Goal: Participate in discussion: Engage in conversation with other users on a specific topic

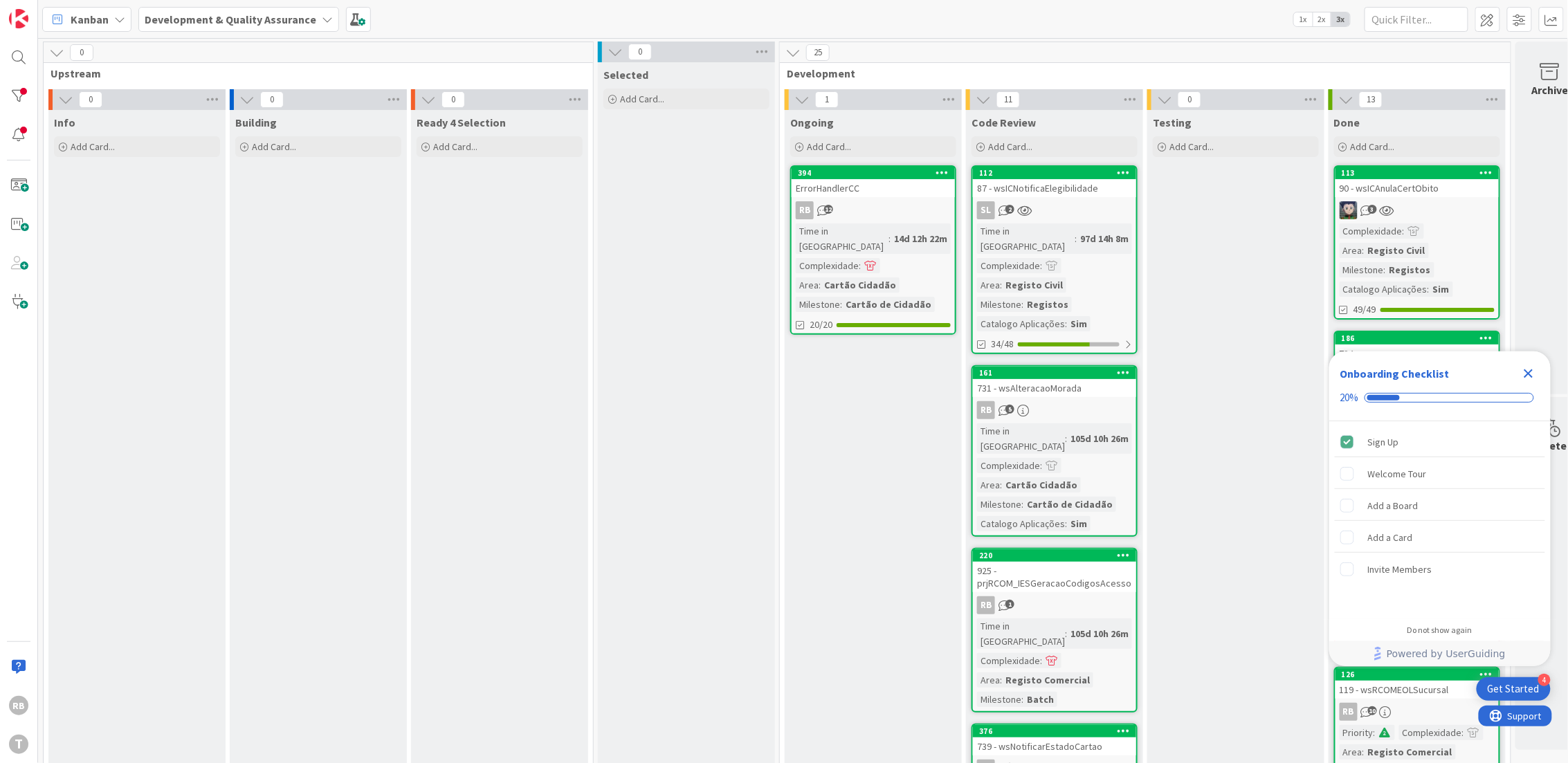
click at [877, 194] on div "ErrorHandlerCC" at bounding box center [873, 188] width 164 height 18
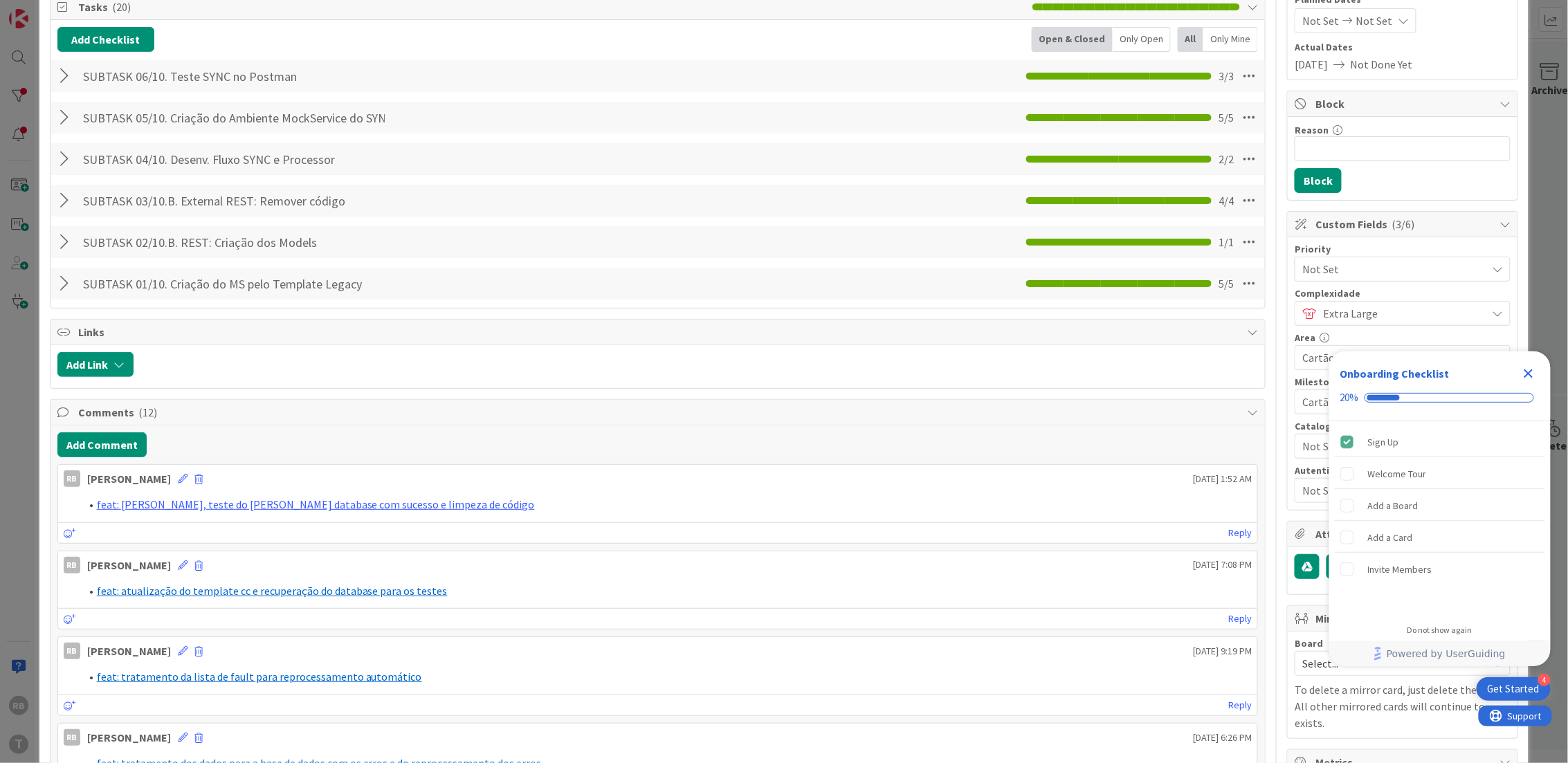
scroll to position [369, 0]
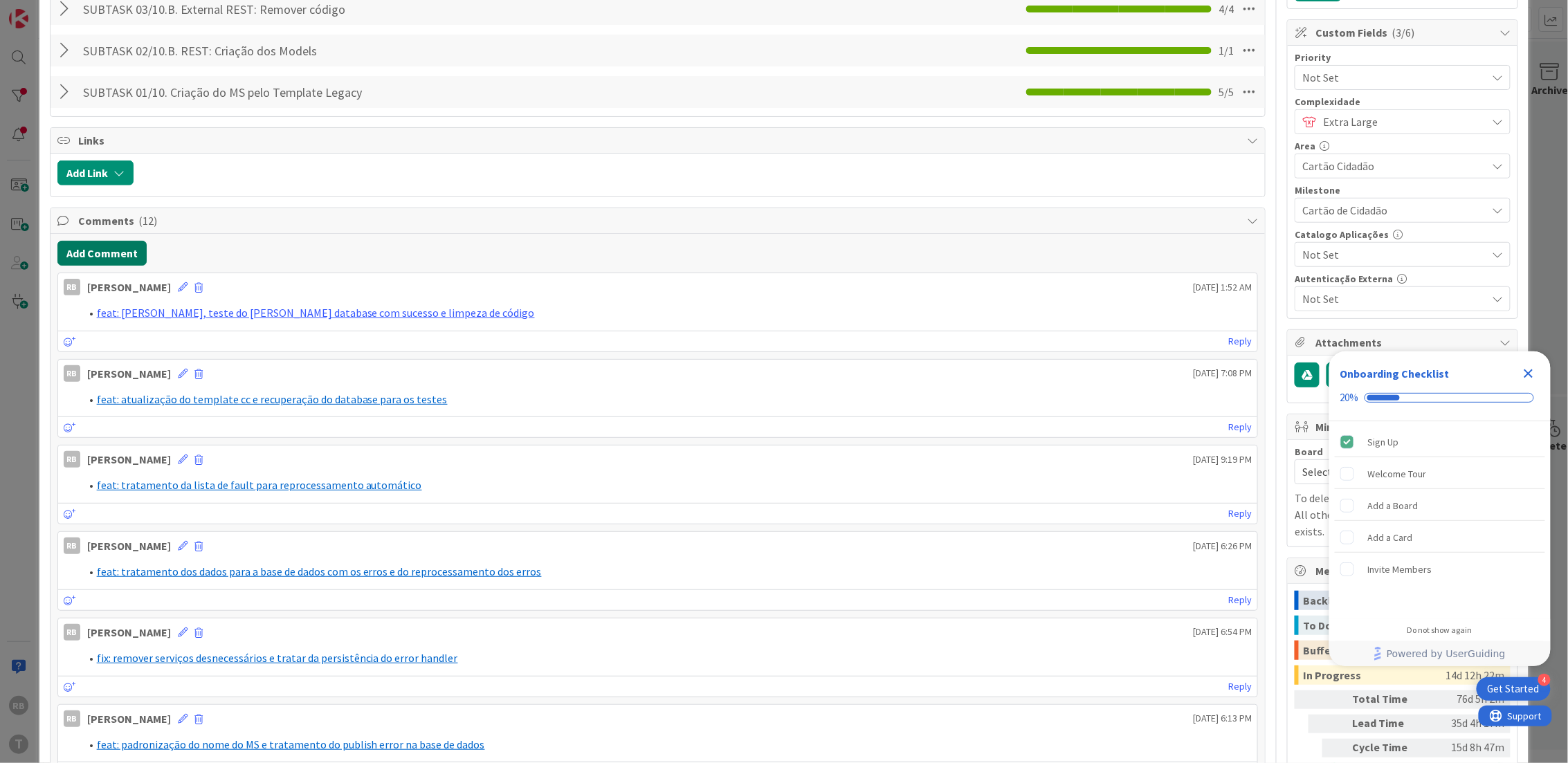
click at [110, 253] on button "Add Comment" at bounding box center [101, 253] width 89 height 25
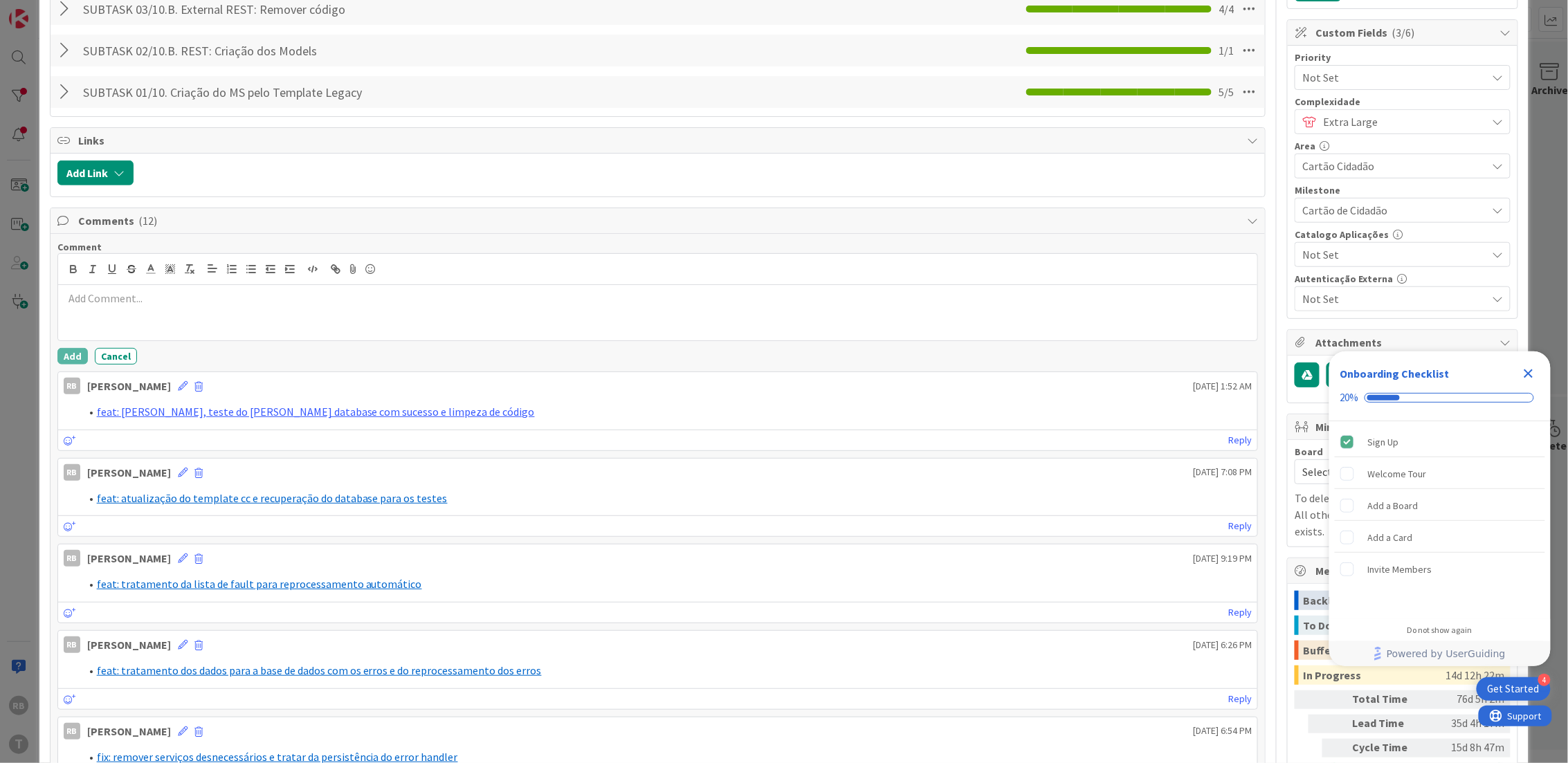
scroll to position [0, 0]
click at [120, 311] on div at bounding box center [657, 313] width 1199 height 56
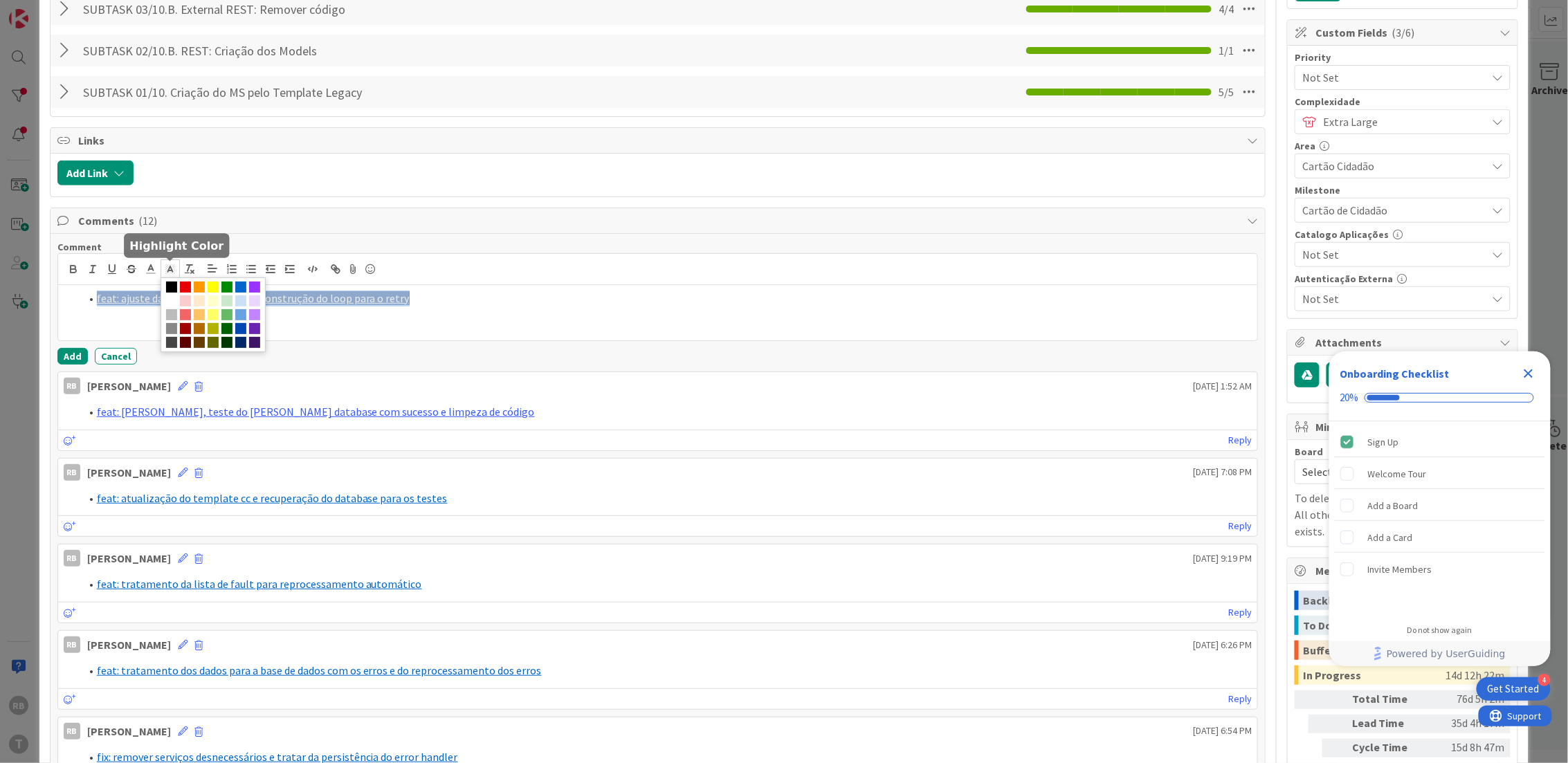
click at [167, 267] on rect at bounding box center [167, 266] width 1 height 1
click at [177, 303] on span at bounding box center [172, 301] width 11 height 11
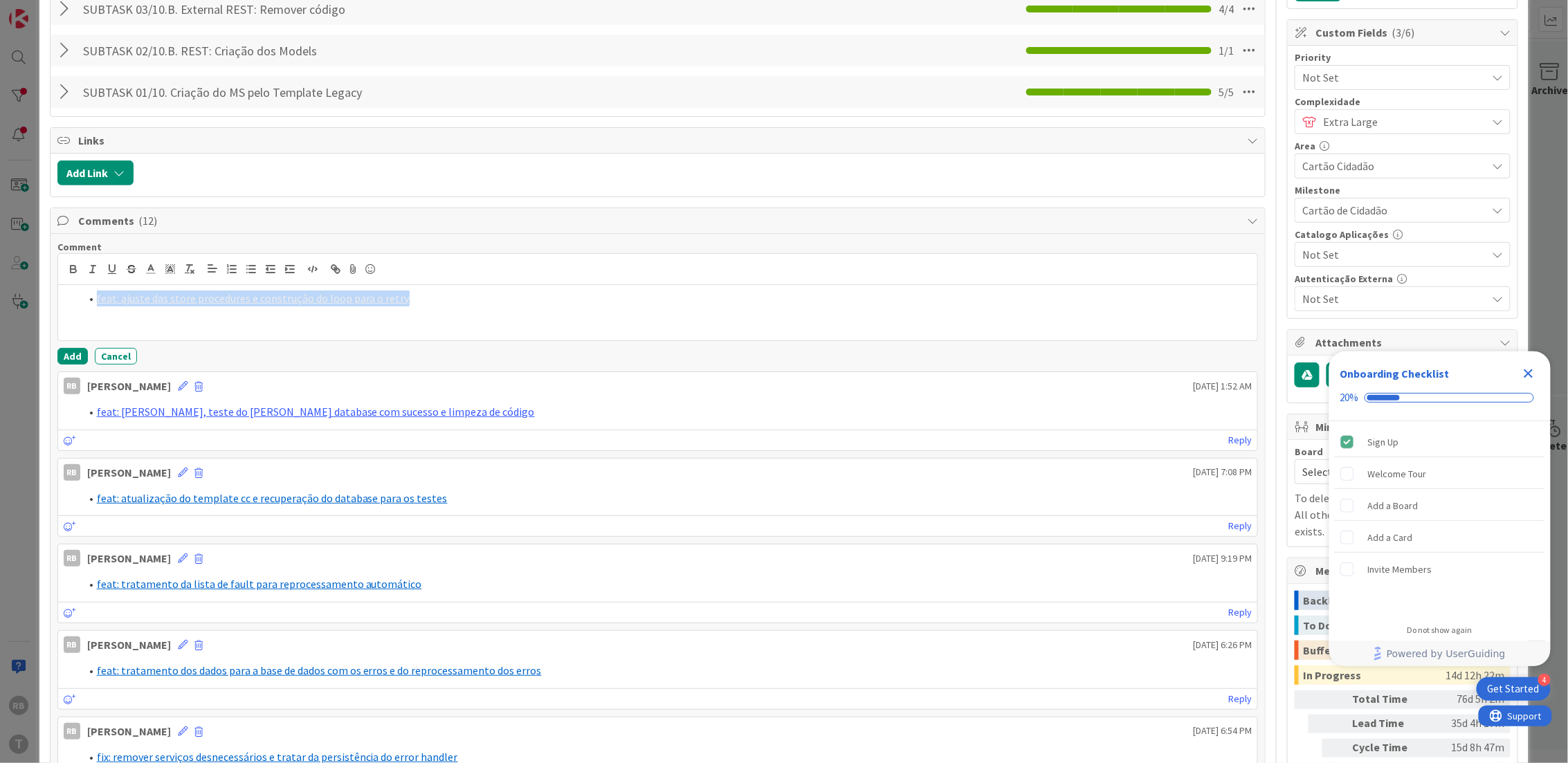
click at [432, 304] on li "feat: ajuste das store procedures e construção do loop para o retry" at bounding box center [666, 298] width 1172 height 16
drag, startPoint x: 419, startPoint y: 301, endPoint x: 92, endPoint y: 302, distance: 327.0
click at [92, 302] on li "feat: ajuste das store procedures e construção do loop para o retry" at bounding box center [666, 298] width 1172 height 16
click at [149, 267] on polyline at bounding box center [150, 267] width 5 height 6
click at [218, 284] on span at bounding box center [222, 287] width 11 height 11
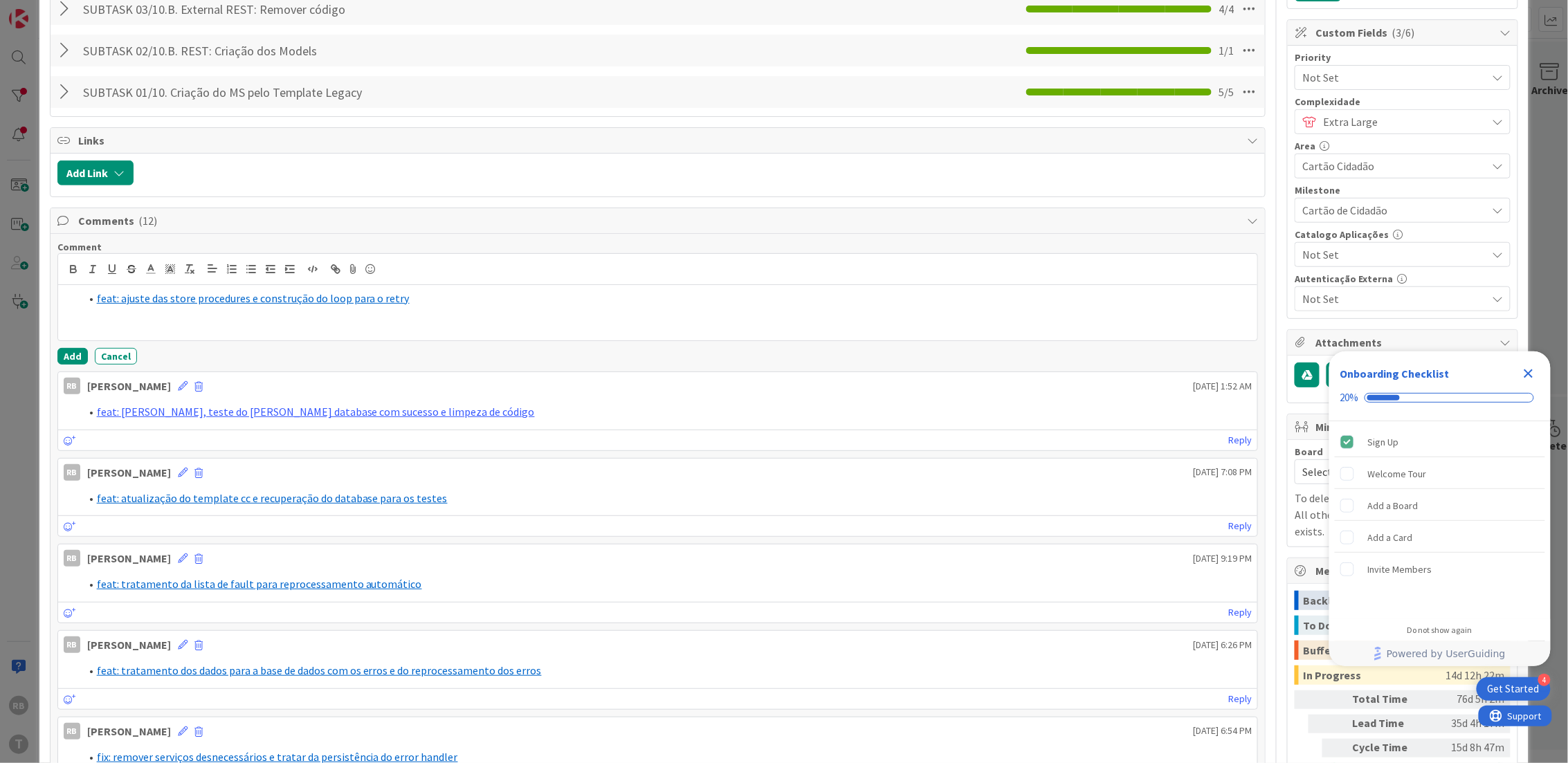
click at [454, 301] on li "feat: ajuste das store procedures e construção do loop para o retry" at bounding box center [666, 298] width 1172 height 16
click at [69, 361] on button "Add" at bounding box center [72, 357] width 30 height 16
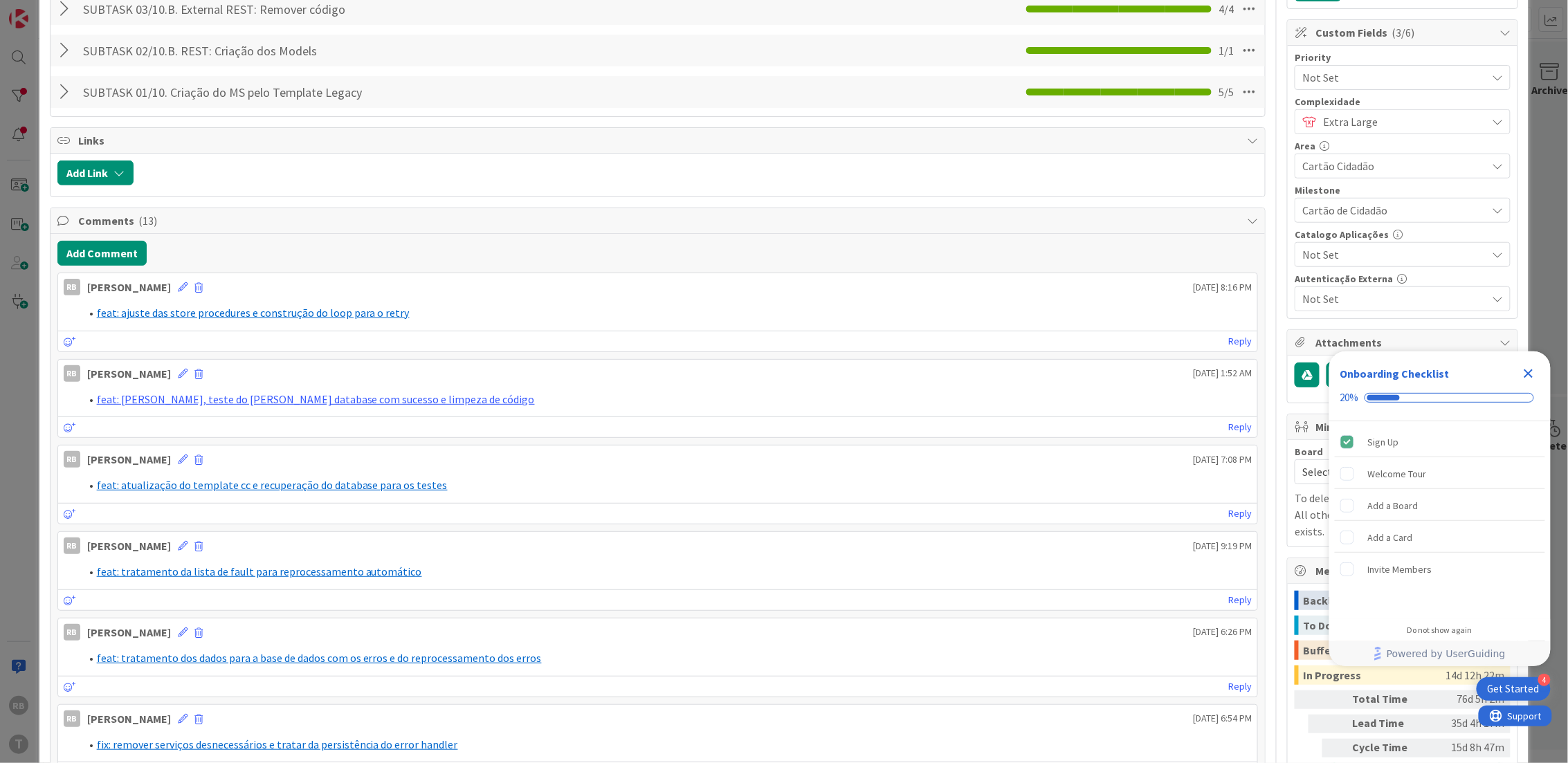
click at [1530, 372] on icon "Close Checklist" at bounding box center [1528, 374] width 9 height 9
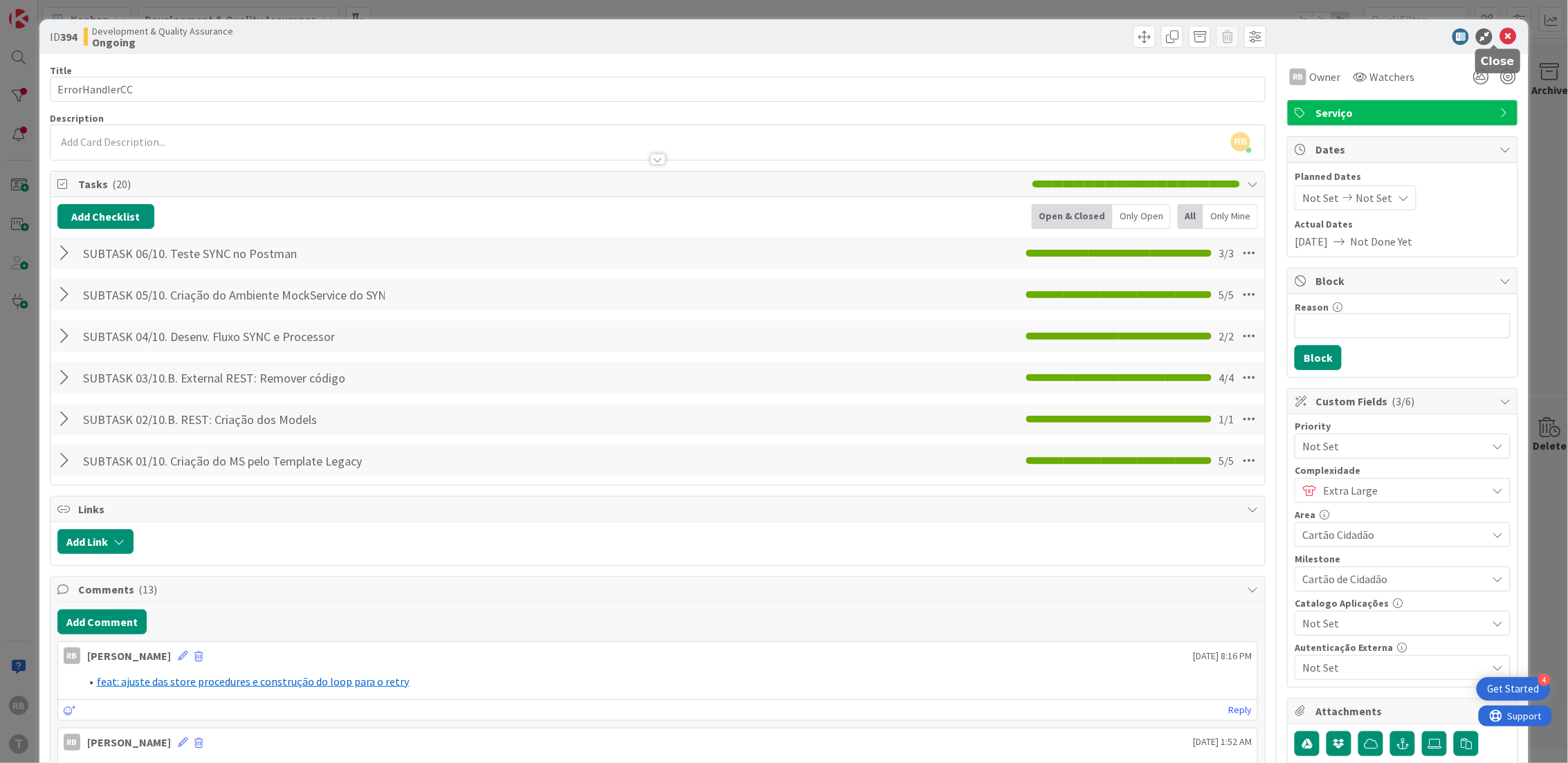
click at [1499, 30] on icon at bounding box center [1508, 37] width 16 height 16
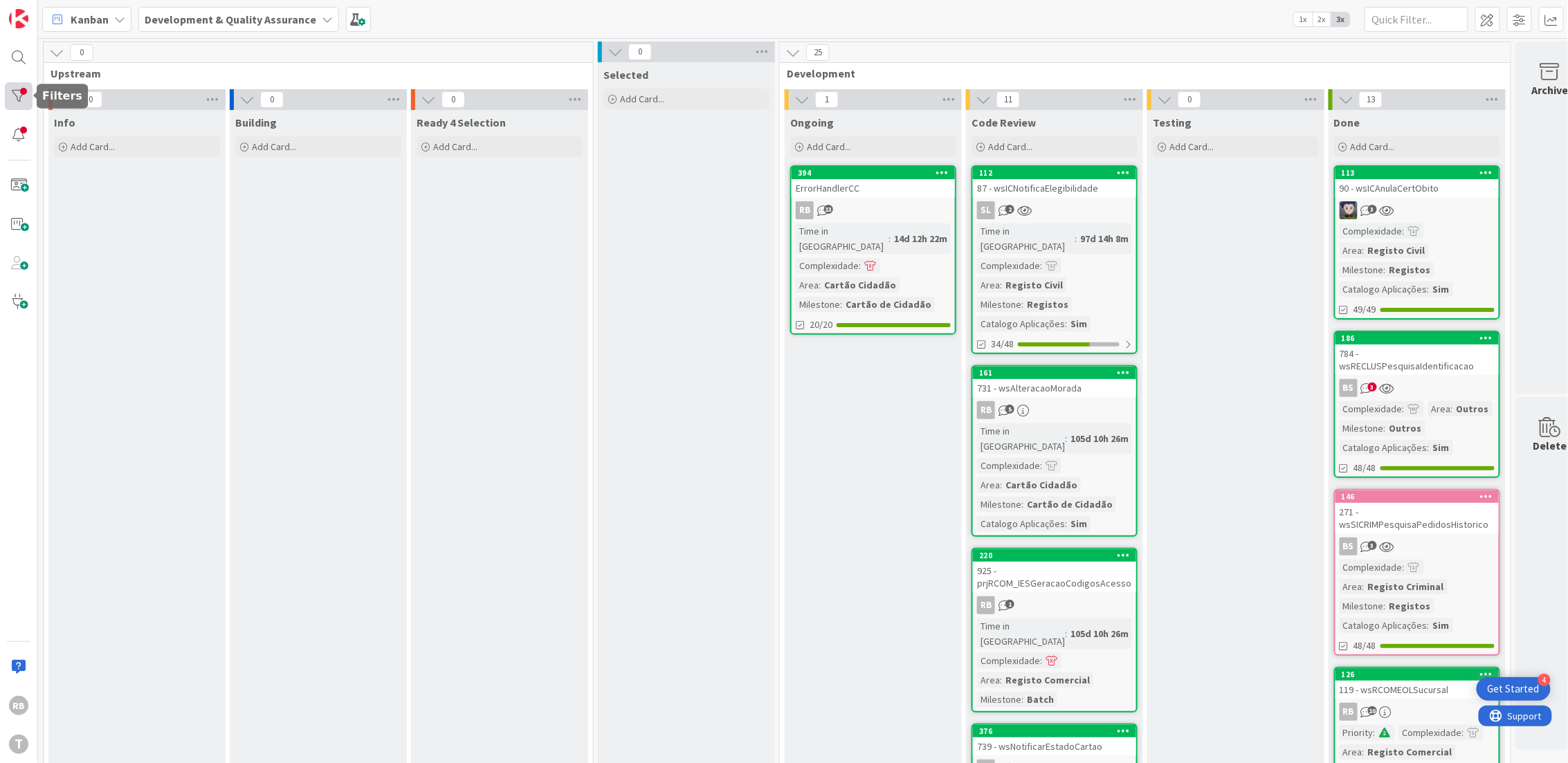
click at [28, 90] on div at bounding box center [19, 96] width 28 height 28
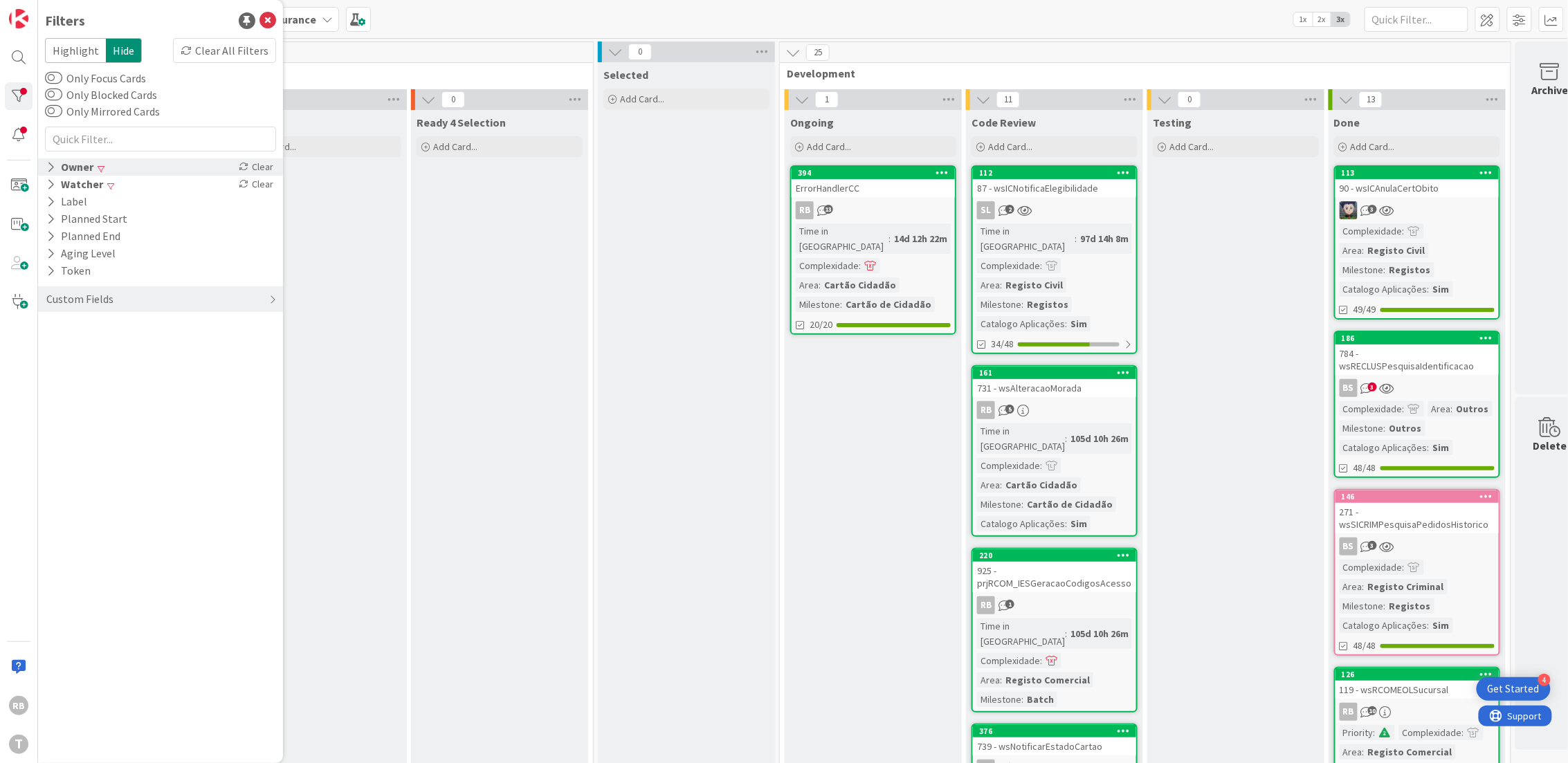
click at [52, 165] on icon at bounding box center [51, 167] width 9 height 11
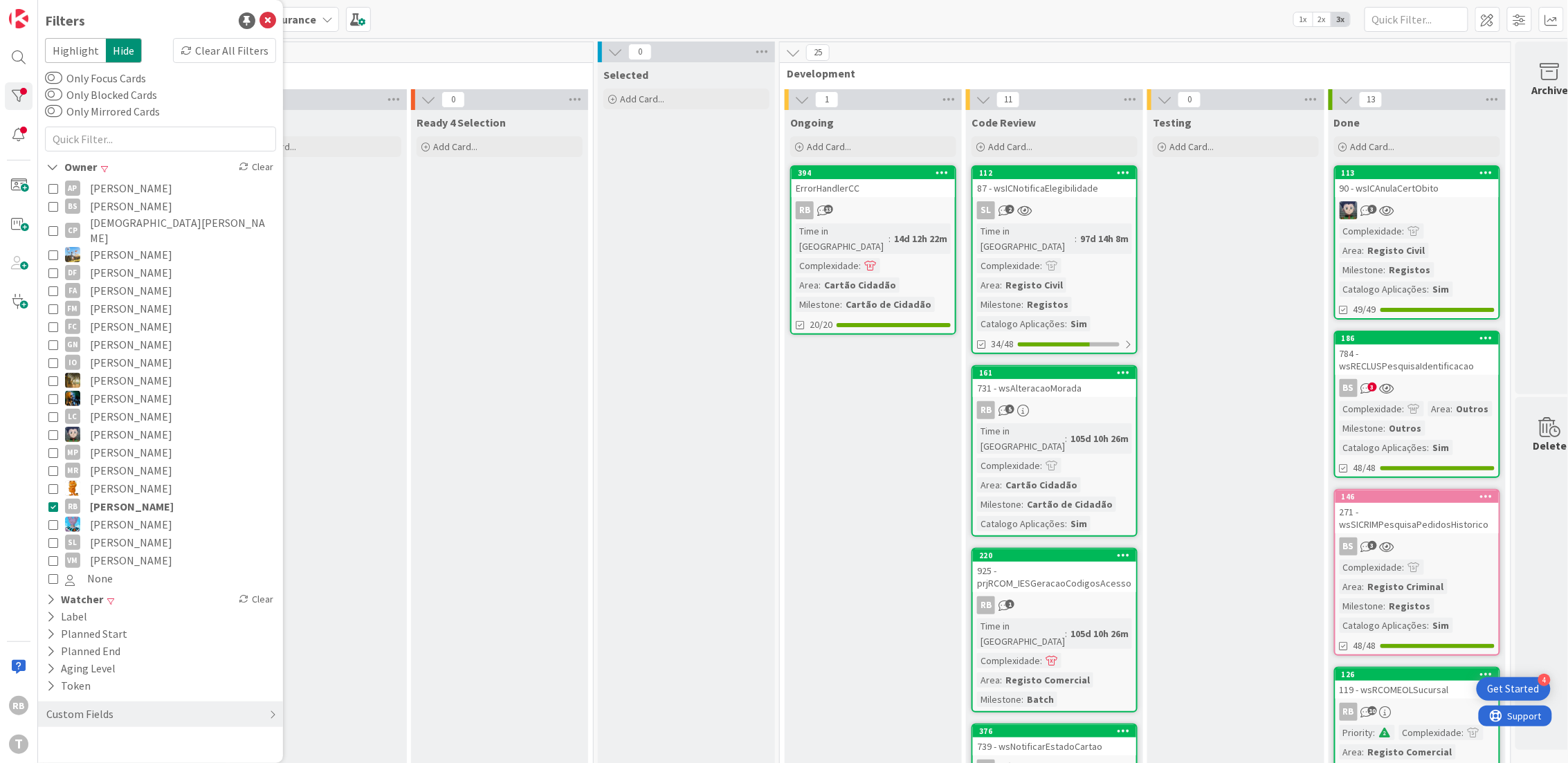
click at [55, 502] on icon at bounding box center [53, 507] width 10 height 10
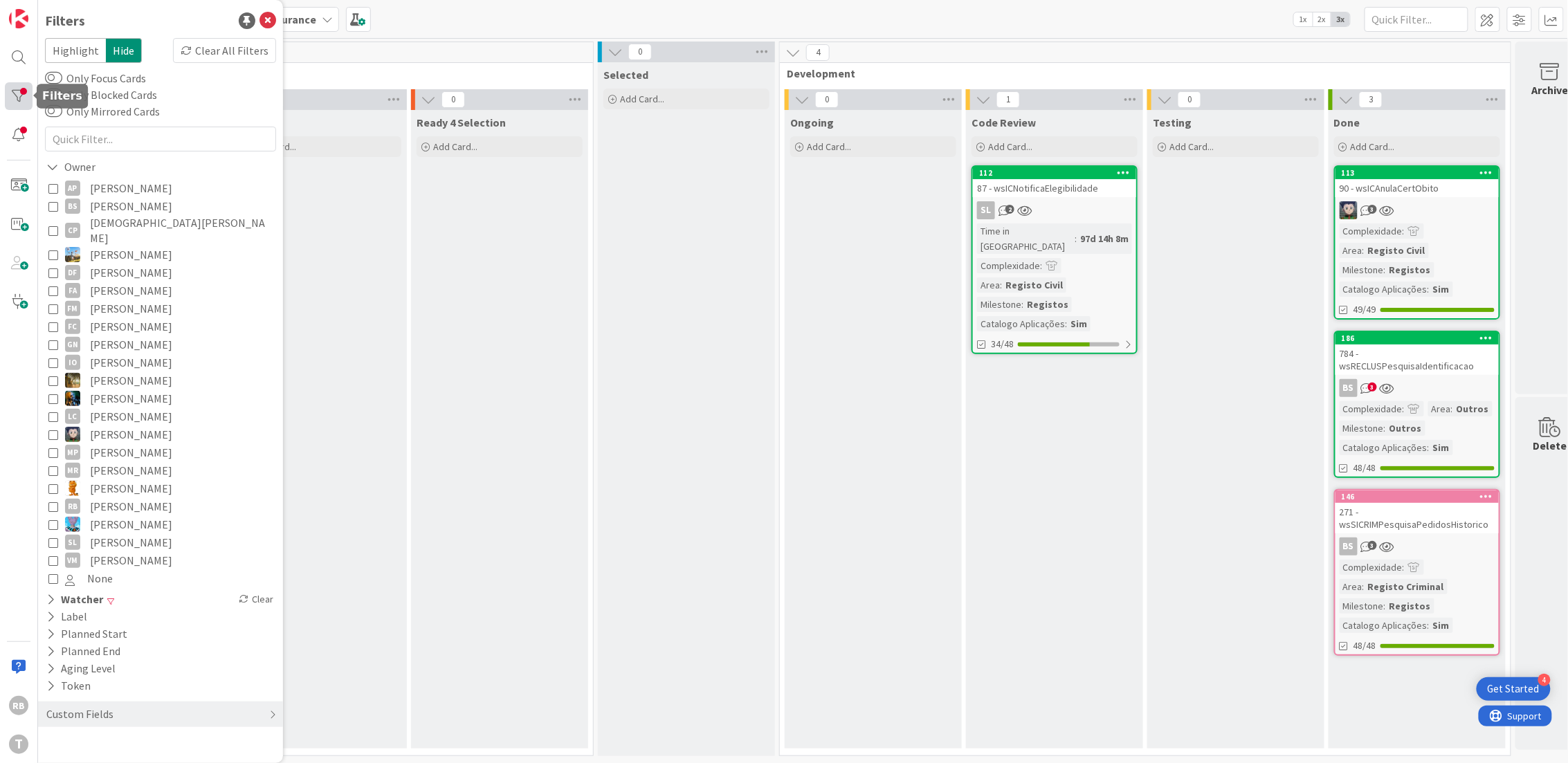
click at [23, 86] on div at bounding box center [19, 96] width 28 height 28
drag, startPoint x: 52, startPoint y: 587, endPoint x: 69, endPoint y: 579, distance: 18.8
click at [52, 594] on icon at bounding box center [51, 599] width 9 height 11
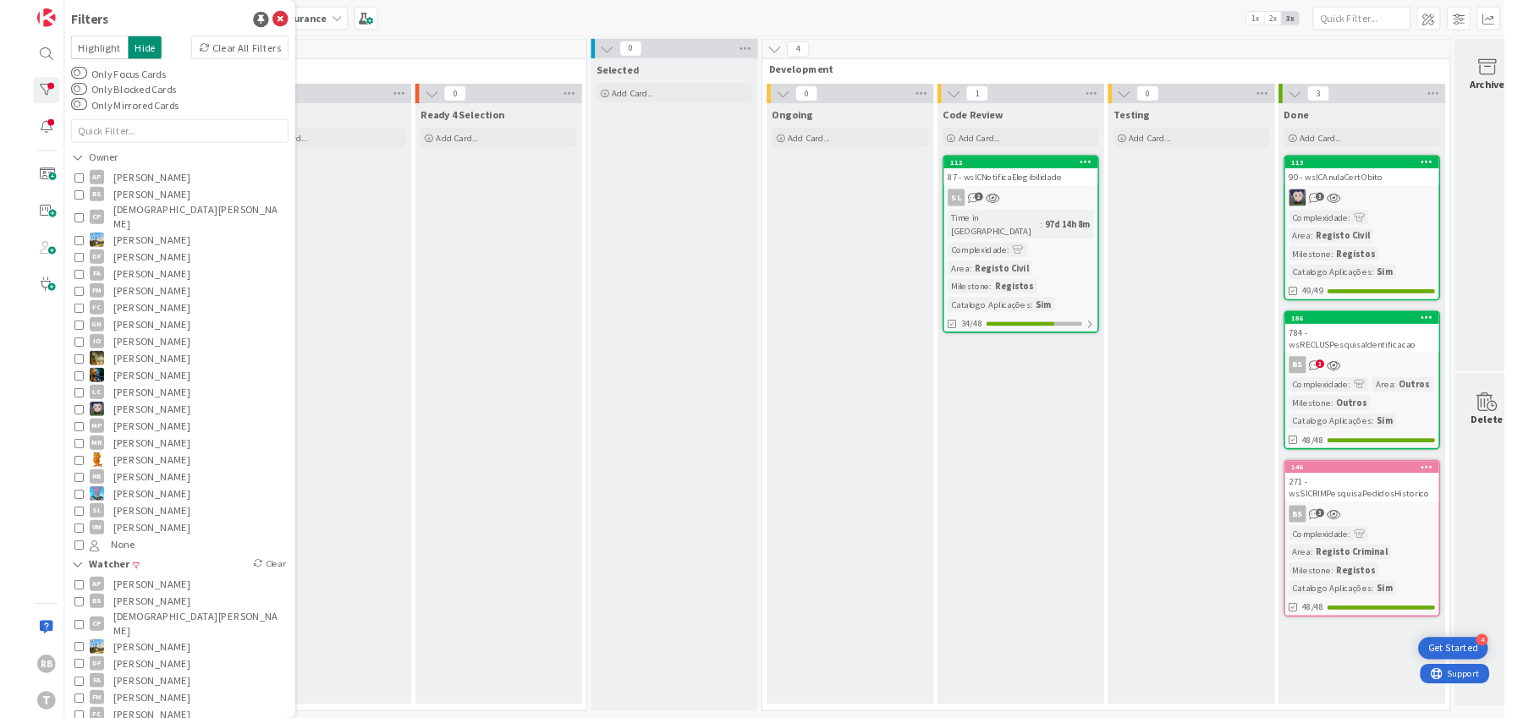
scroll to position [453, 0]
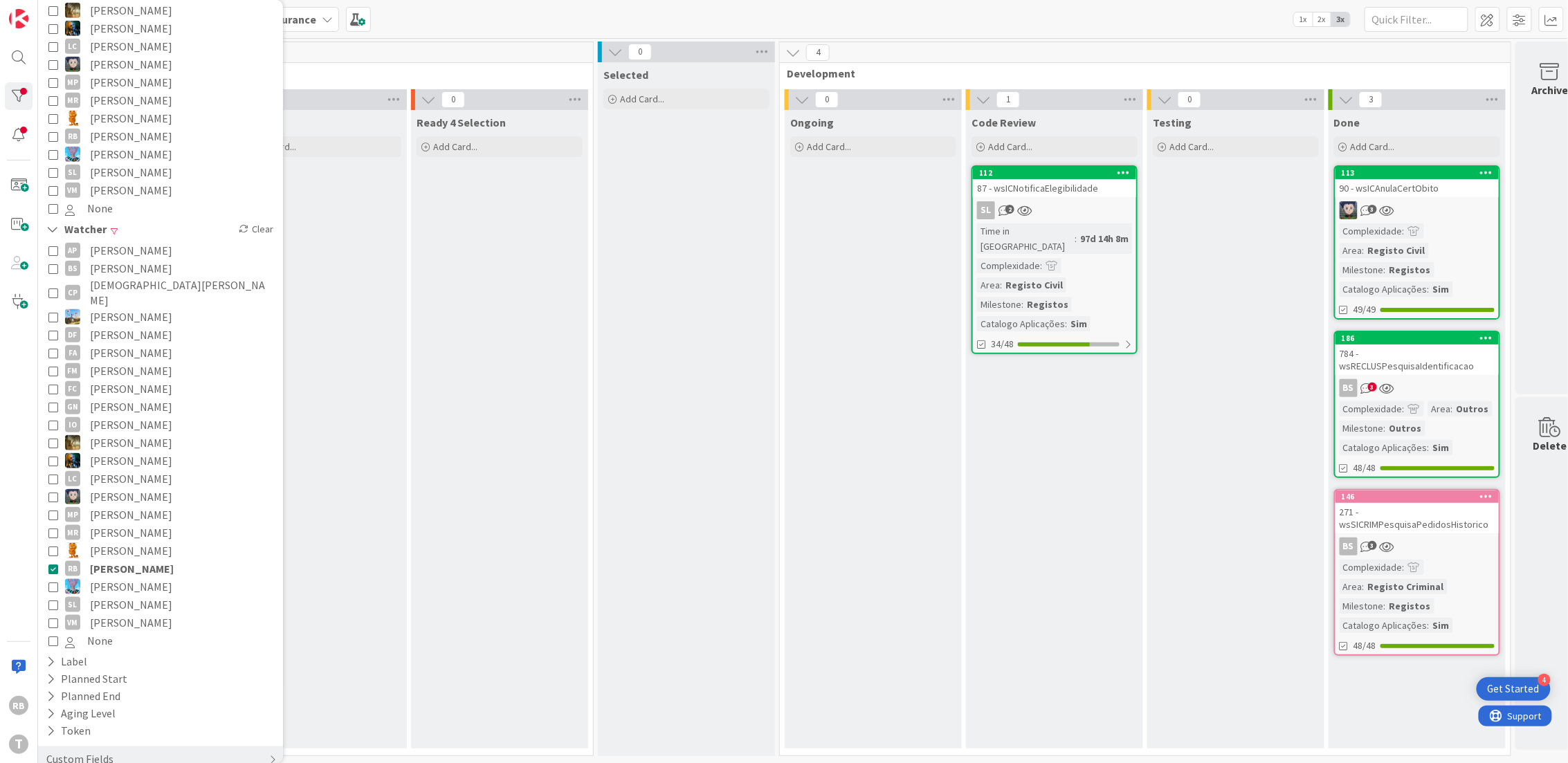
click at [52, 564] on icon at bounding box center [53, 569] width 10 height 10
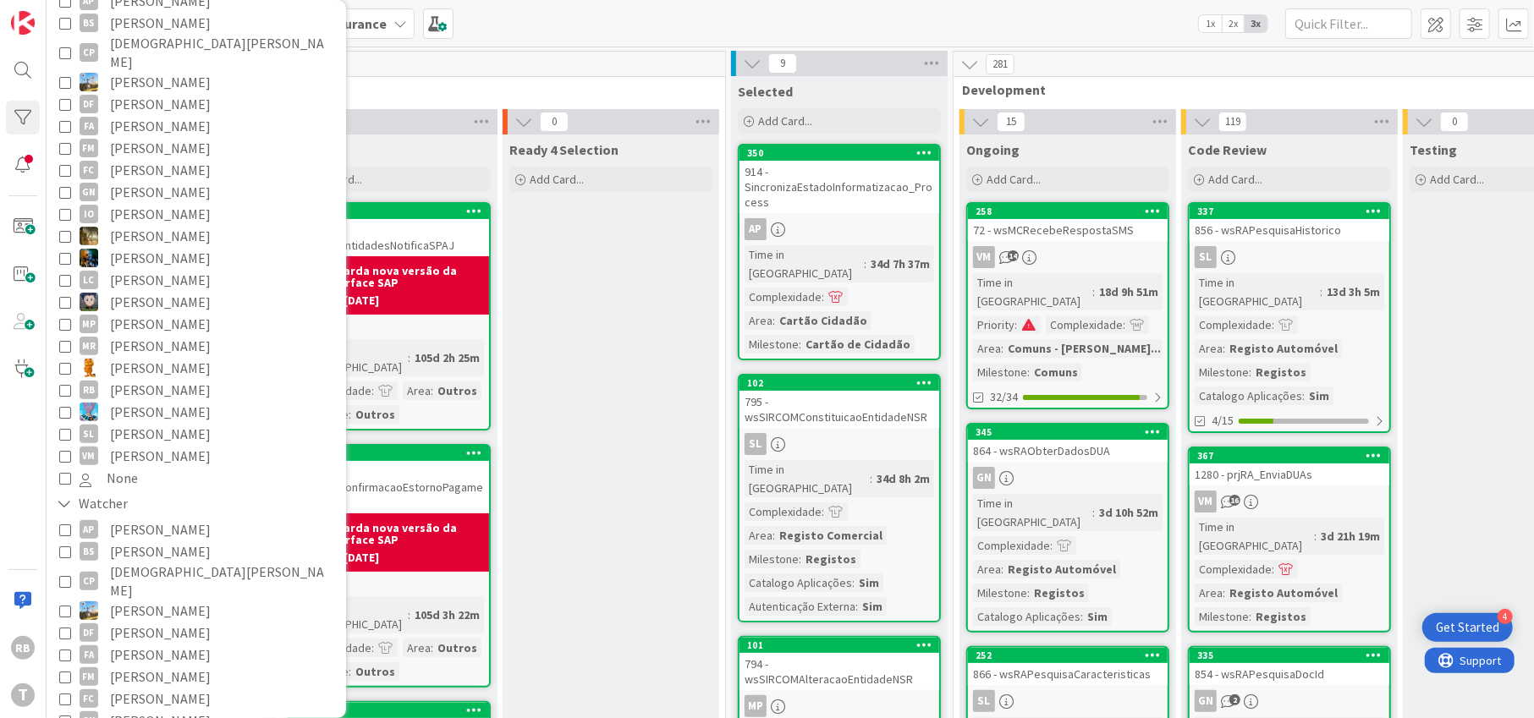
scroll to position [564, 0]
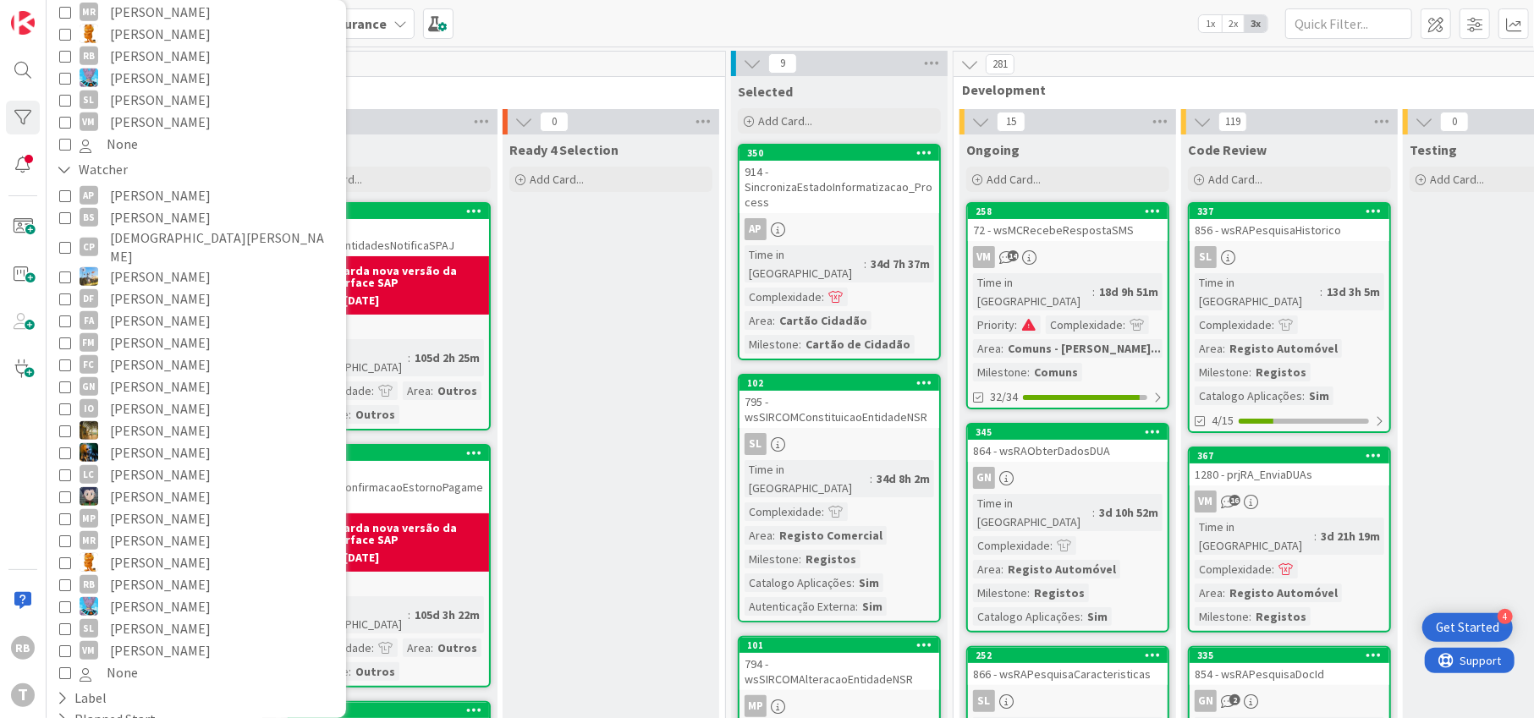
click at [66, 579] on icon at bounding box center [65, 585] width 12 height 12
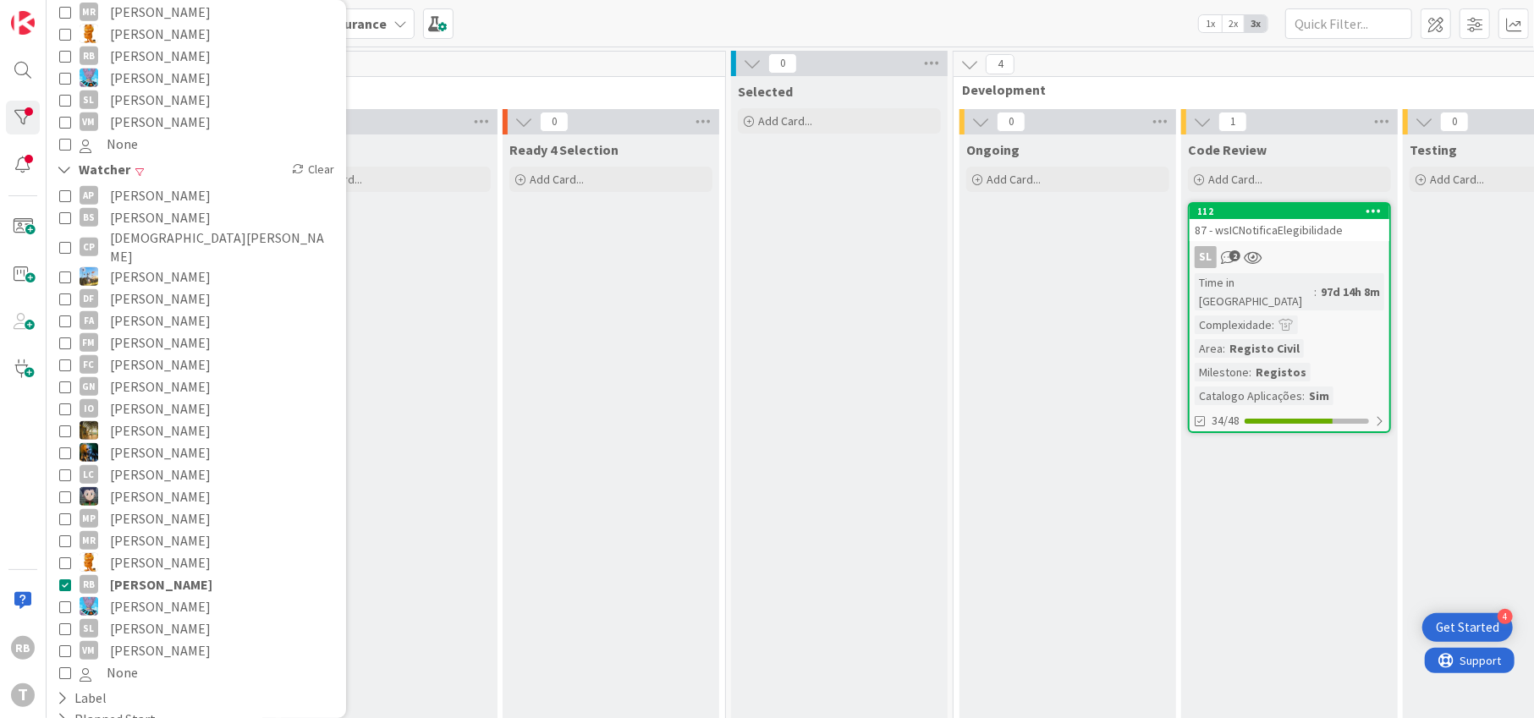
click at [1254, 339] on div "Registo Civil" at bounding box center [1264, 348] width 79 height 19
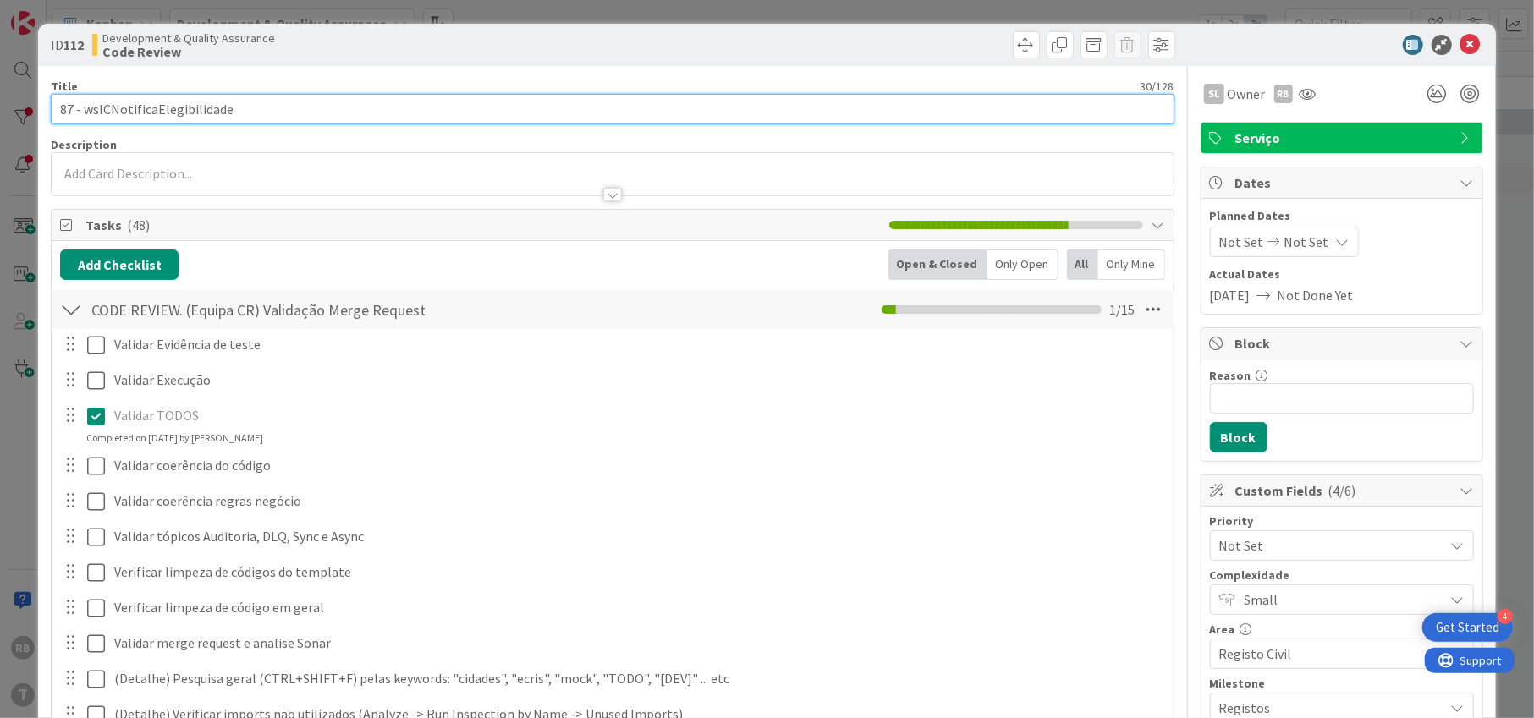
click at [199, 106] on input "87 - wsICNotificaElegibilidade" at bounding box center [612, 109] width 1123 height 30
click at [1461, 43] on icon at bounding box center [1471, 45] width 20 height 20
